Goal: Find specific page/section: Find specific page/section

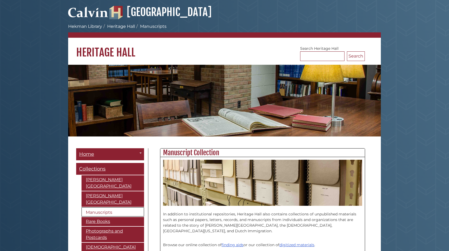
scroll to position [41, 0]
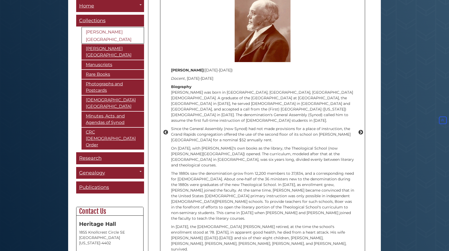
scroll to position [637, 0]
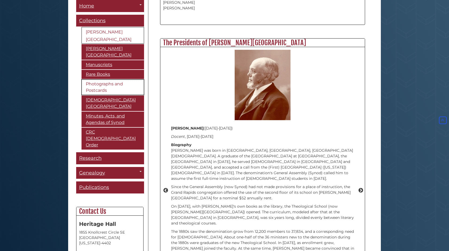
click at [97, 82] on link "Photographs and Postcards" at bounding box center [112, 86] width 63 height 15
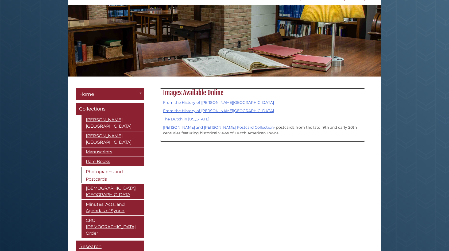
scroll to position [112, 0]
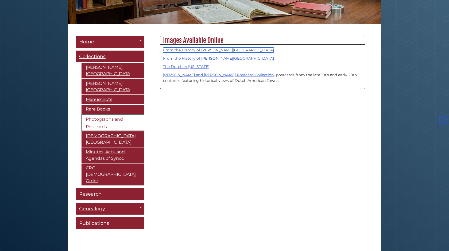
click at [208, 52] on link "From the History of Calvin University" at bounding box center [218, 50] width 111 height 5
